Goal: Task Accomplishment & Management: Use online tool/utility

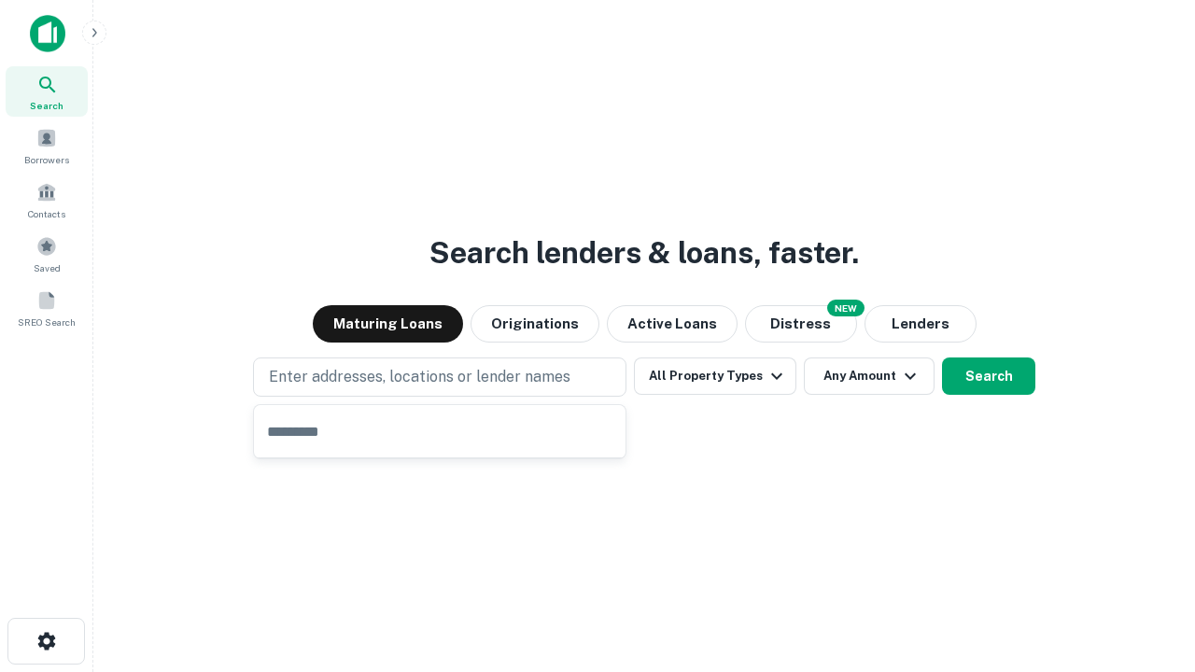
type input "**********"
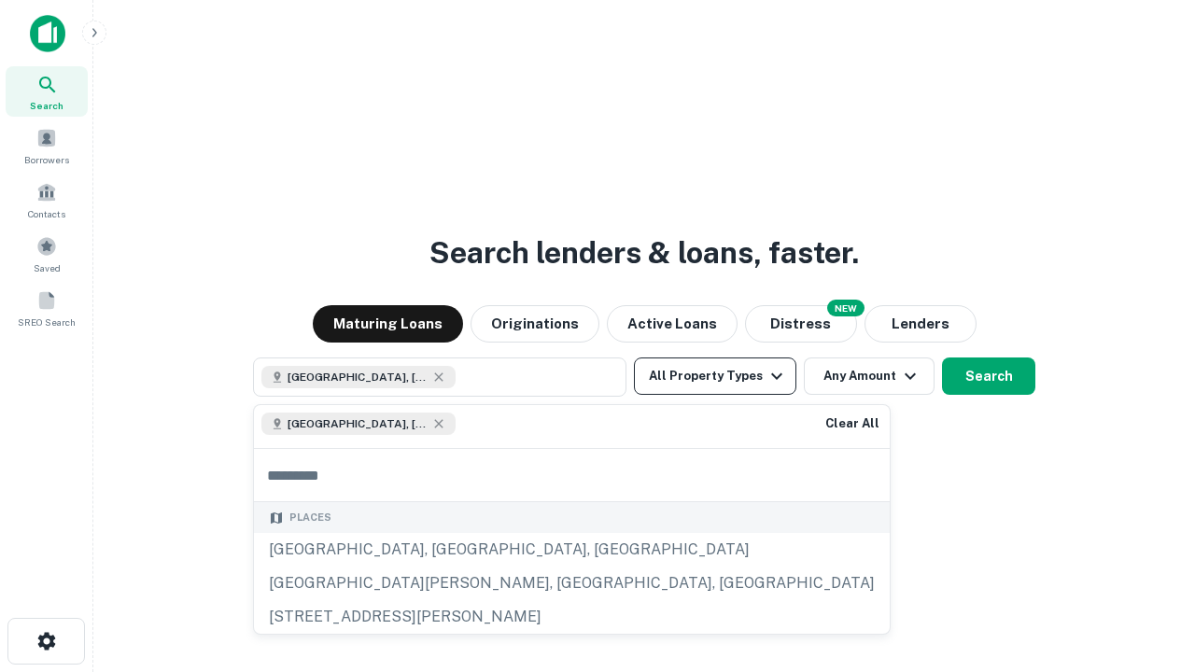
click at [715, 376] on button "All Property Types" at bounding box center [715, 376] width 162 height 37
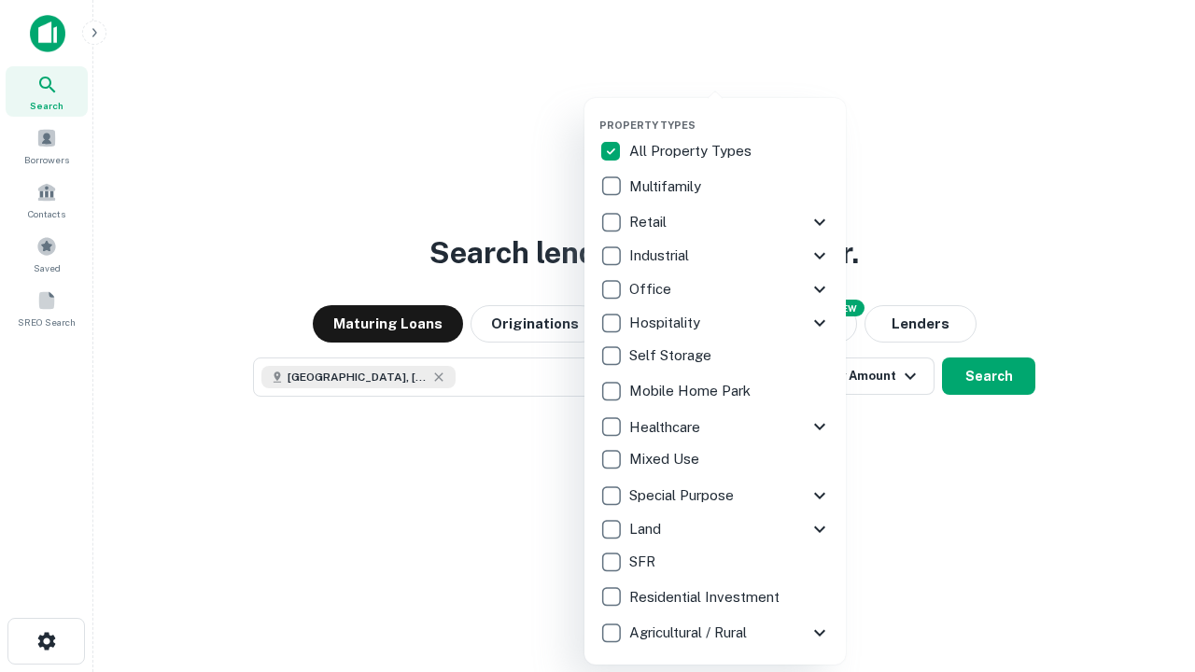
click at [730, 113] on button "button" at bounding box center [729, 113] width 261 height 1
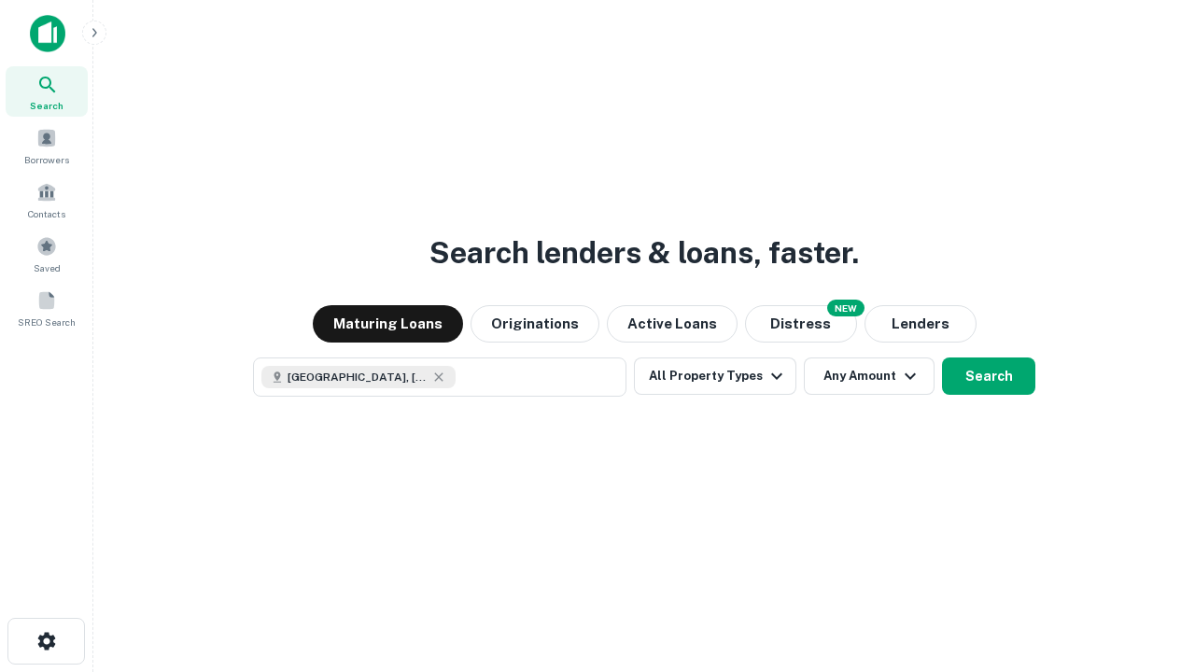
scroll to position [30, 0]
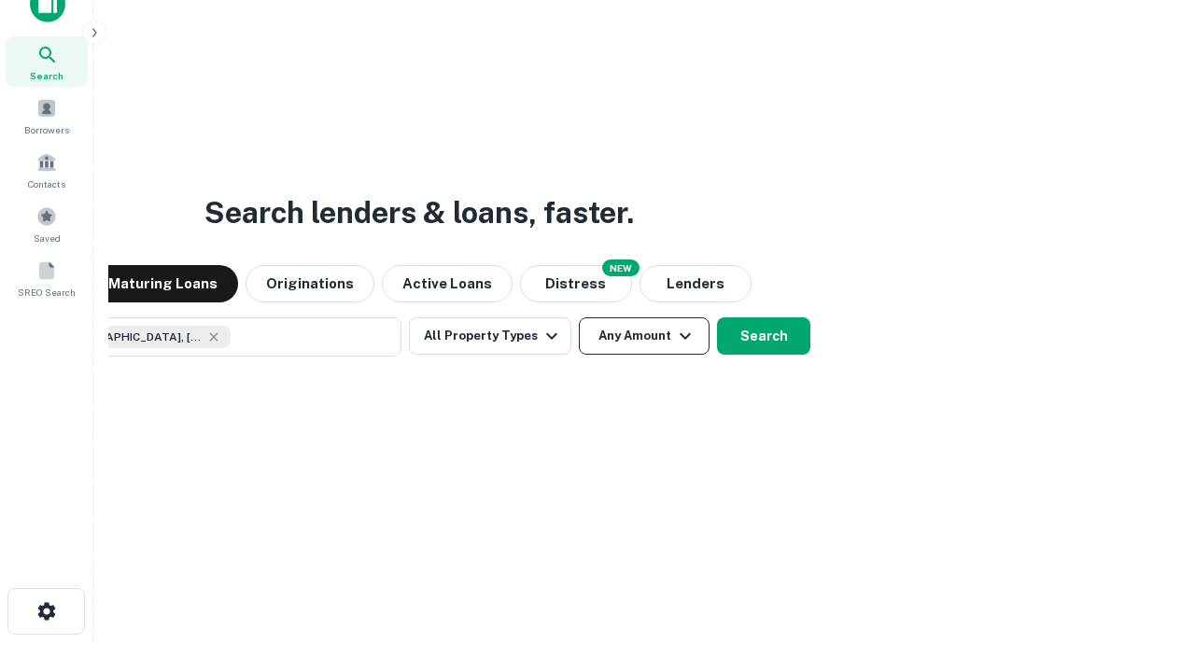
click at [579, 317] on button "Any Amount" at bounding box center [644, 335] width 131 height 37
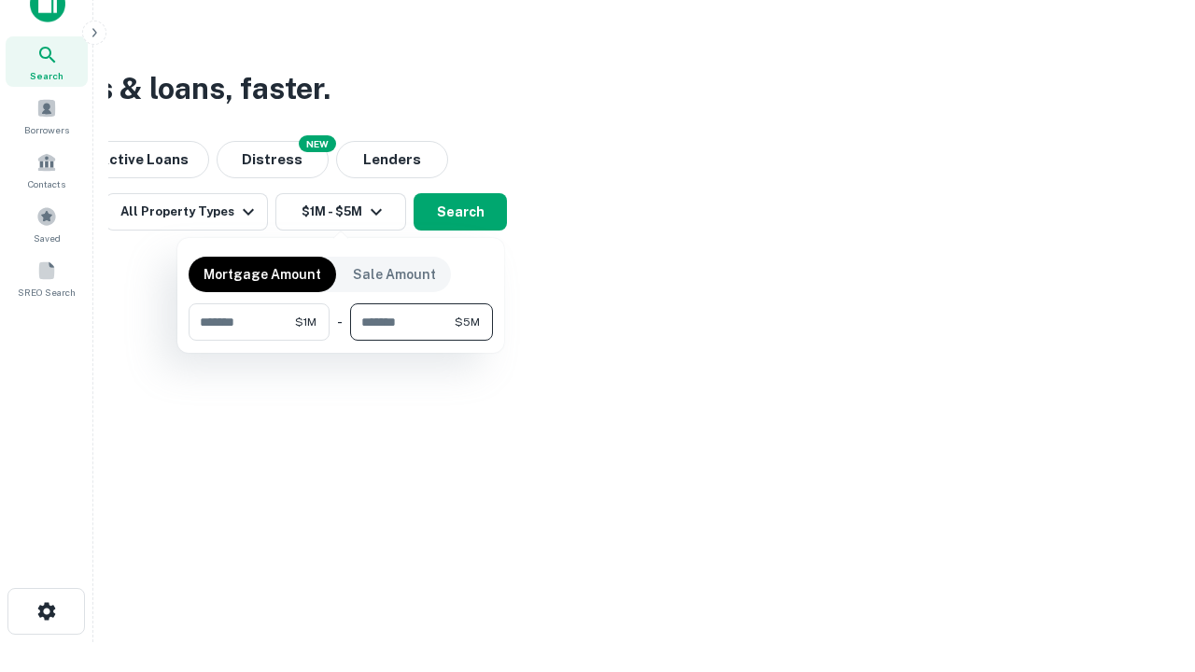
type input "*******"
click at [341, 341] on button "button" at bounding box center [341, 341] width 304 height 1
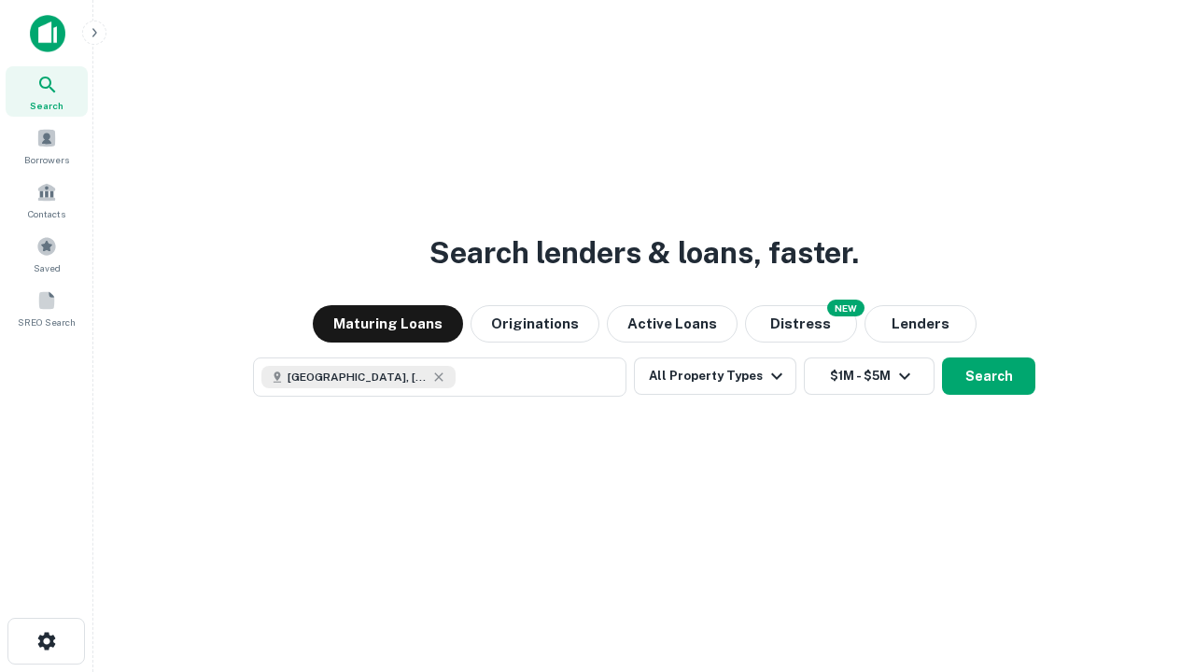
scroll to position [30, 0]
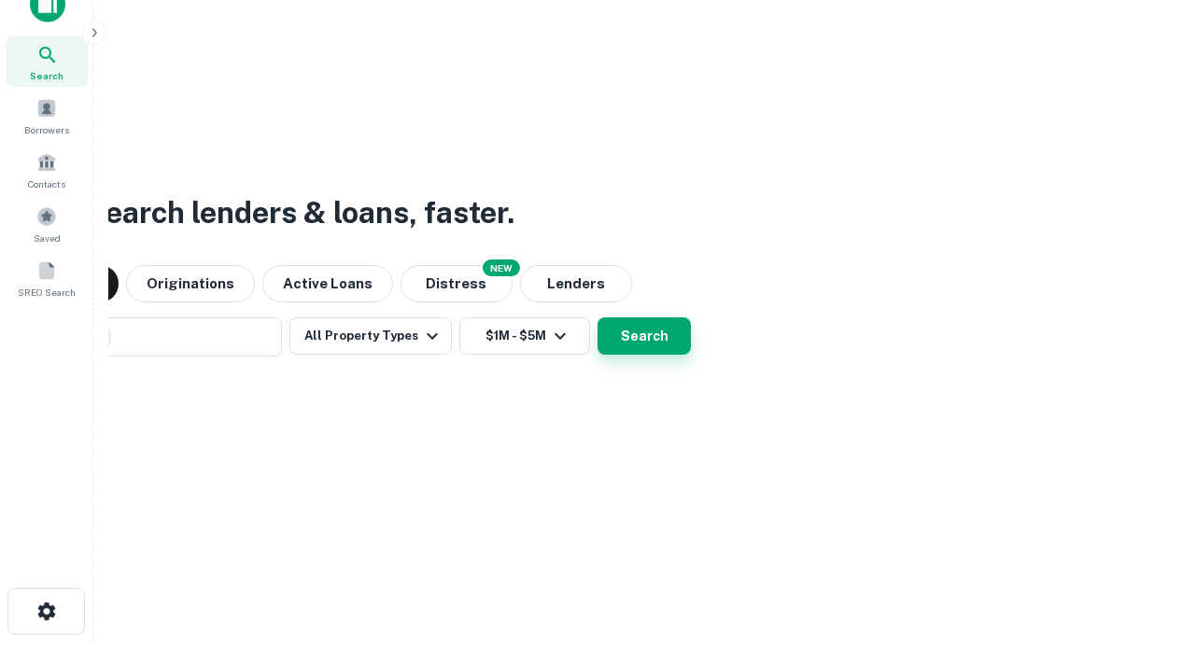
click at [597, 317] on button "Search" at bounding box center [643, 335] width 93 height 37
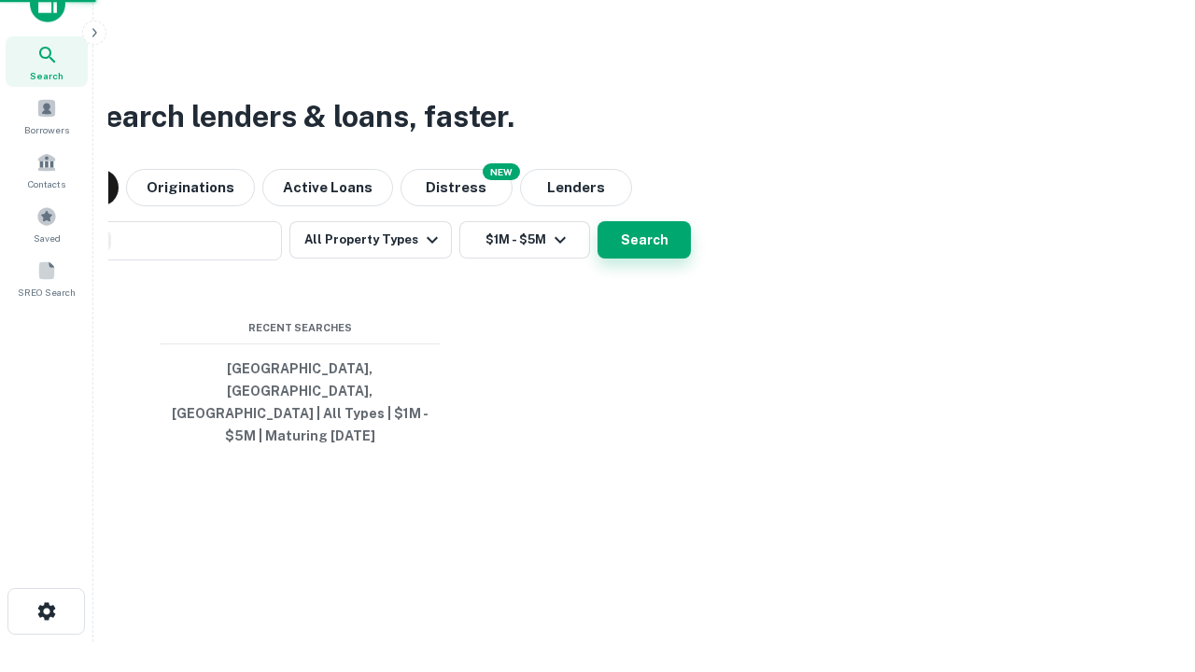
scroll to position [61, 528]
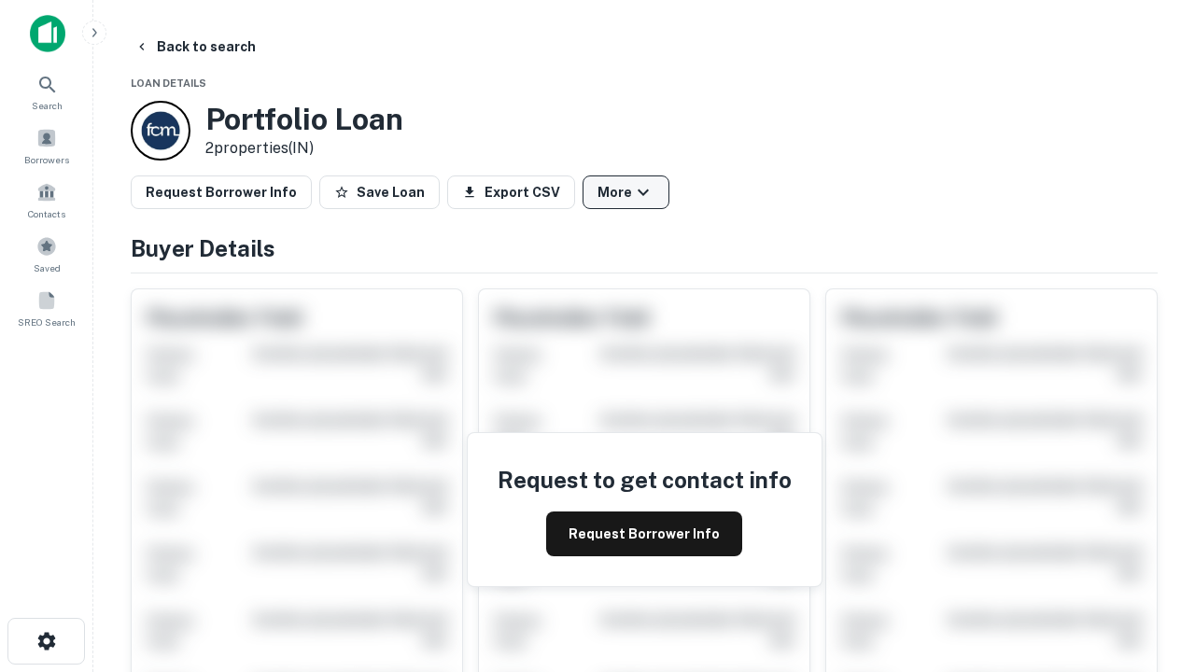
click at [625, 192] on button "More" at bounding box center [625, 192] width 87 height 34
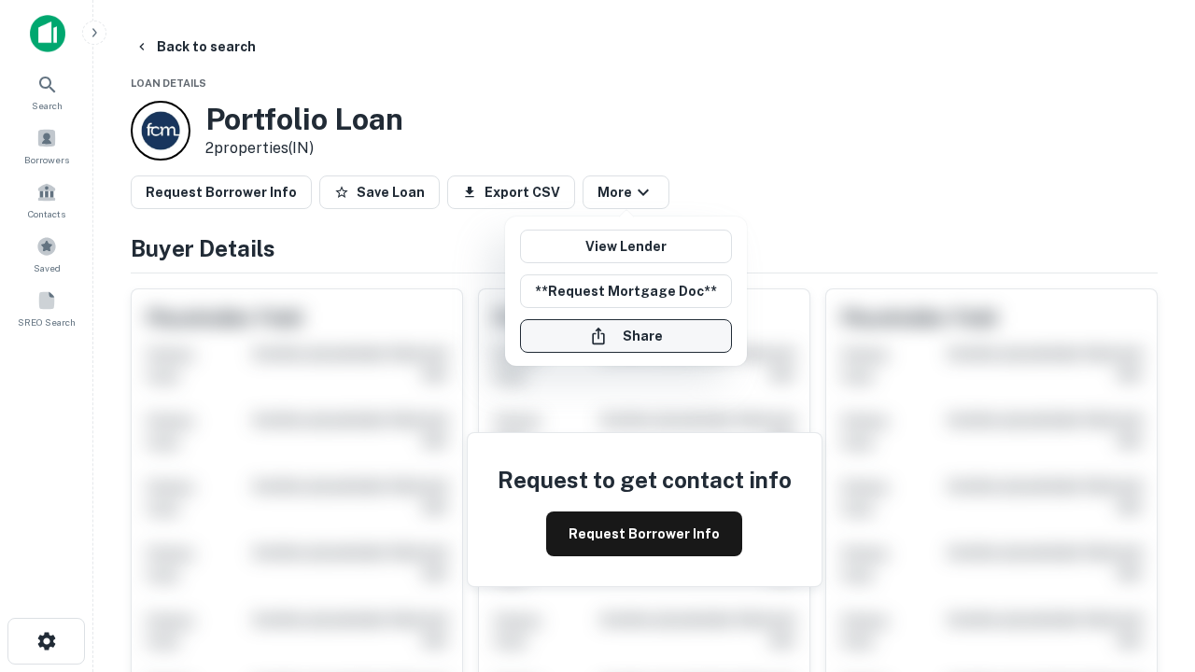
click at [625, 336] on button "Share" at bounding box center [626, 336] width 212 height 34
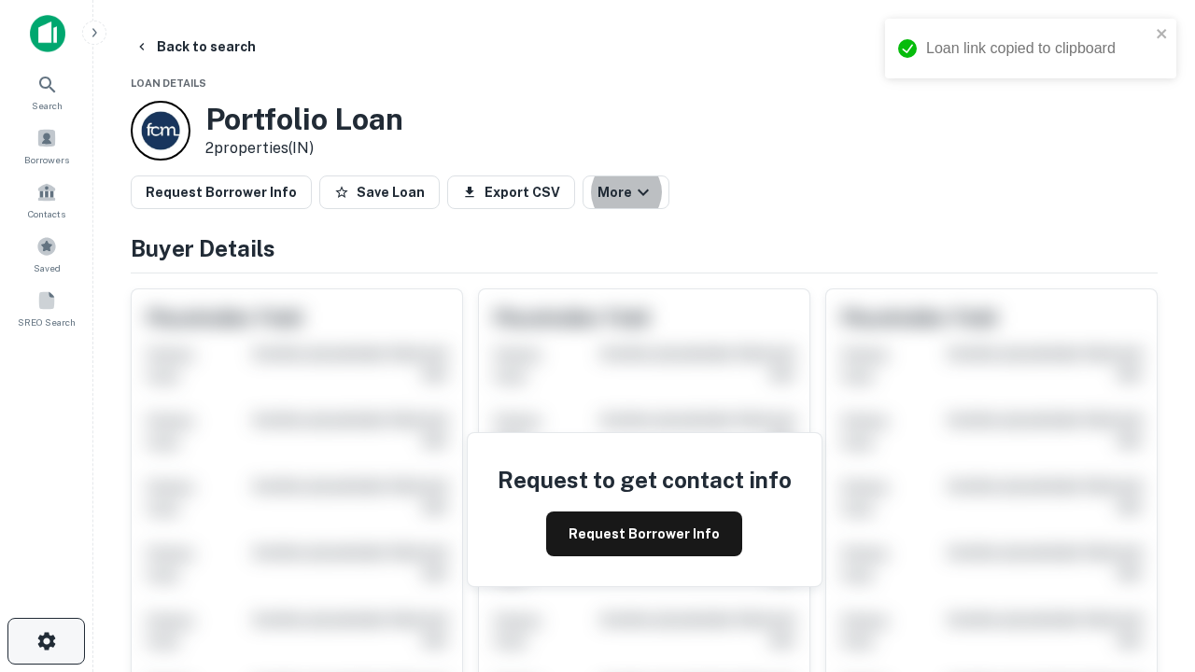
click at [46, 641] on icon "button" at bounding box center [46, 641] width 22 height 22
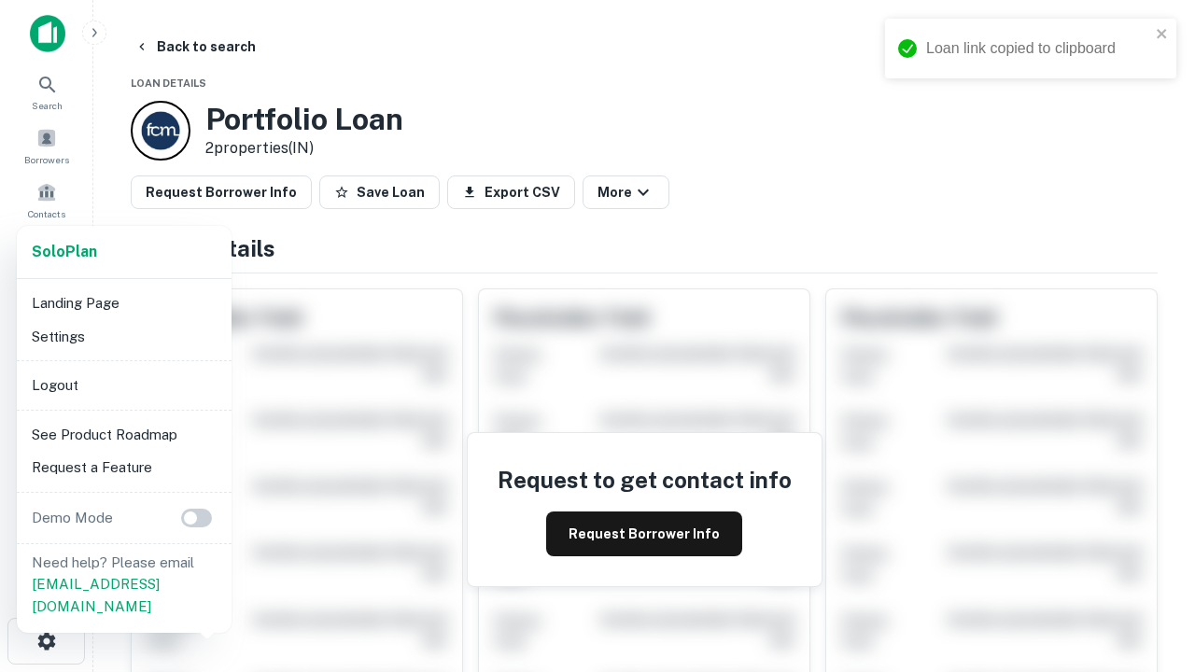
click at [123, 385] on li "Logout" at bounding box center [124, 386] width 200 height 34
